Goal: Check status: Check status

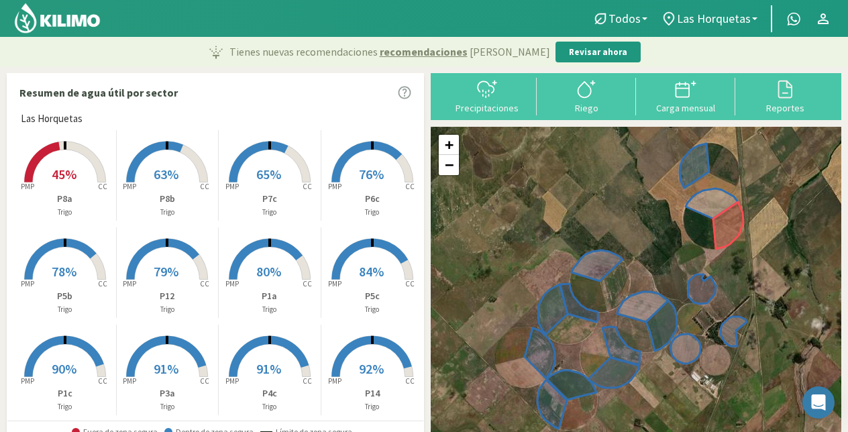
click at [370, 169] on span "76%" at bounding box center [371, 174] width 25 height 17
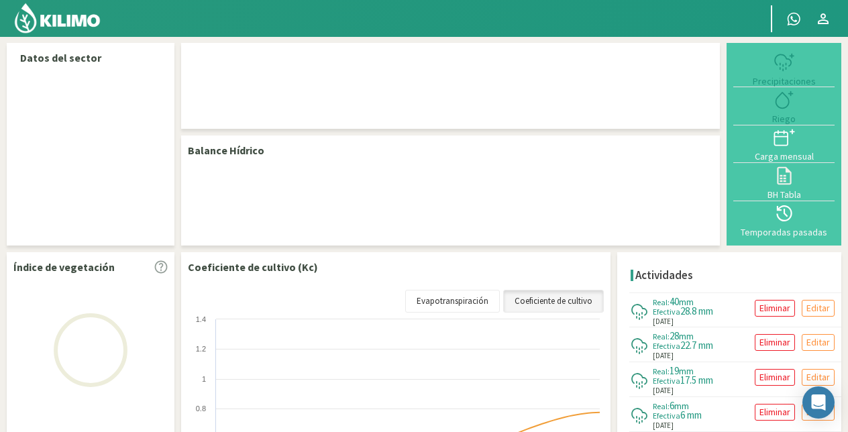
select select "1: Object"
select select "12: Object"
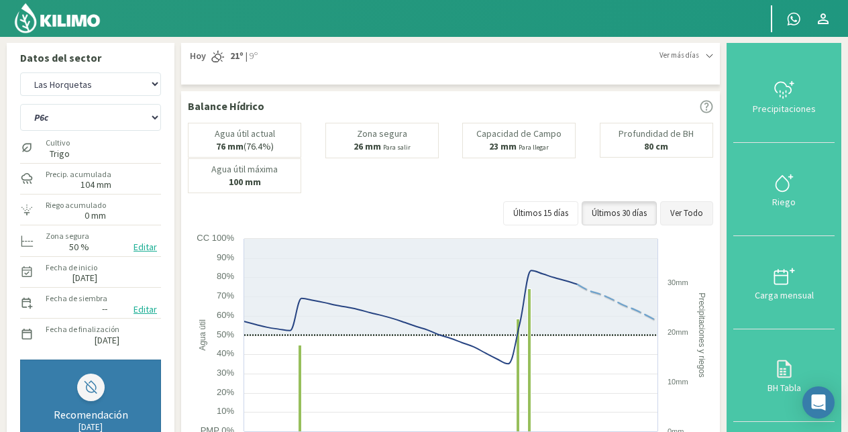
click at [694, 212] on button "Ver Todo" at bounding box center [686, 213] width 53 height 24
